Goal: Task Accomplishment & Management: Use online tool/utility

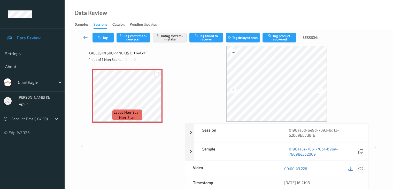
click at [360, 167] on icon at bounding box center [360, 168] width 5 height 5
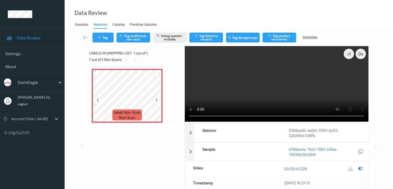
click at [156, 100] on icon at bounding box center [156, 100] width 4 height 5
click at [99, 99] on icon at bounding box center [98, 100] width 4 height 5
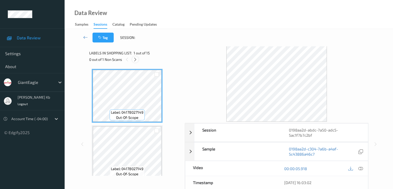
click at [133, 59] on icon at bounding box center [135, 59] width 4 height 5
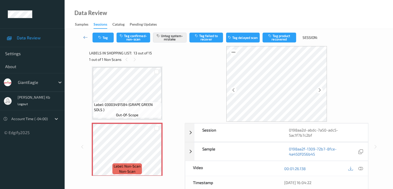
click at [360, 168] on icon at bounding box center [360, 168] width 5 height 5
